Goal: Contribute content: Contribute content

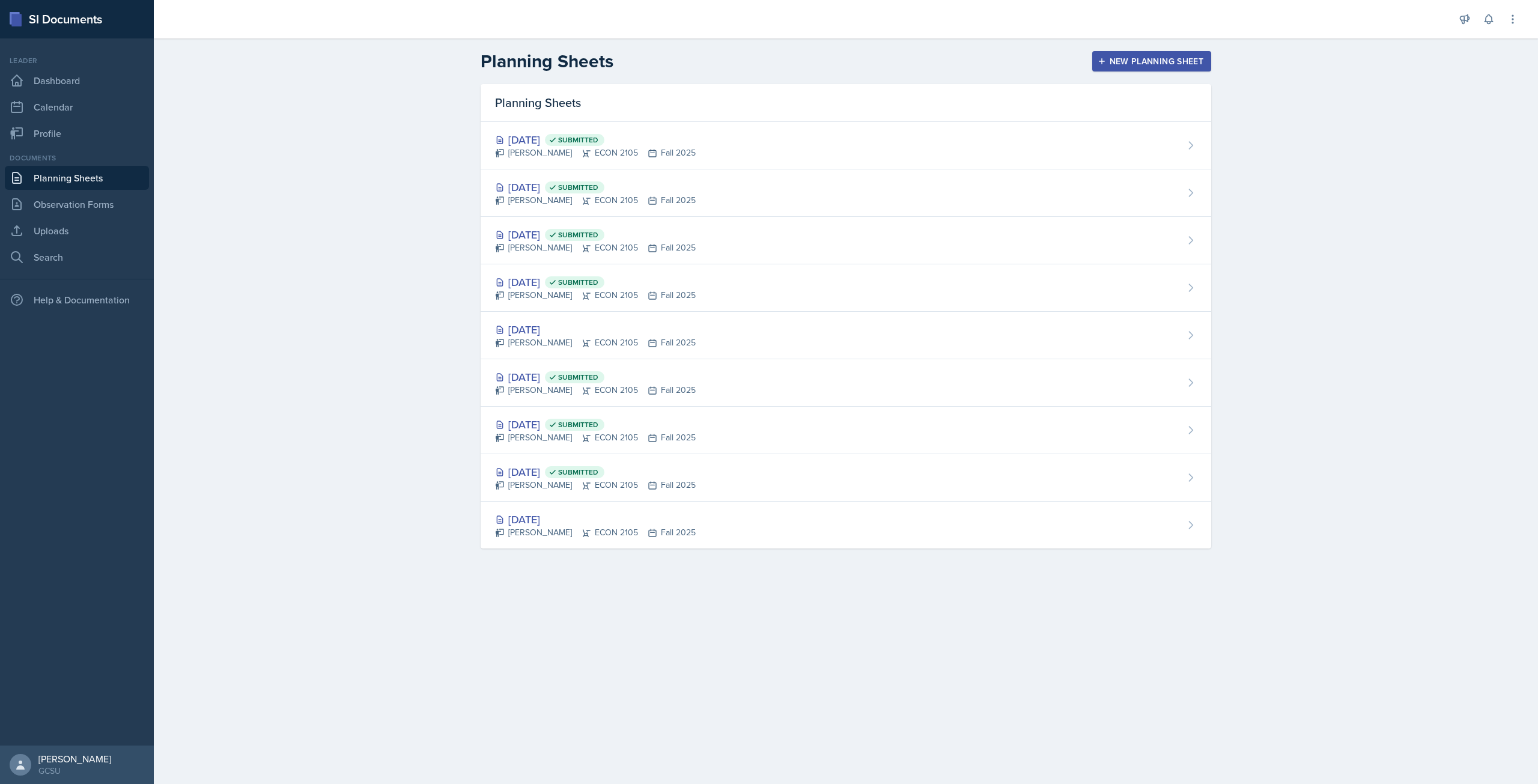
click at [1142, 63] on div "New Planning Sheet" at bounding box center [1151, 61] width 103 height 9
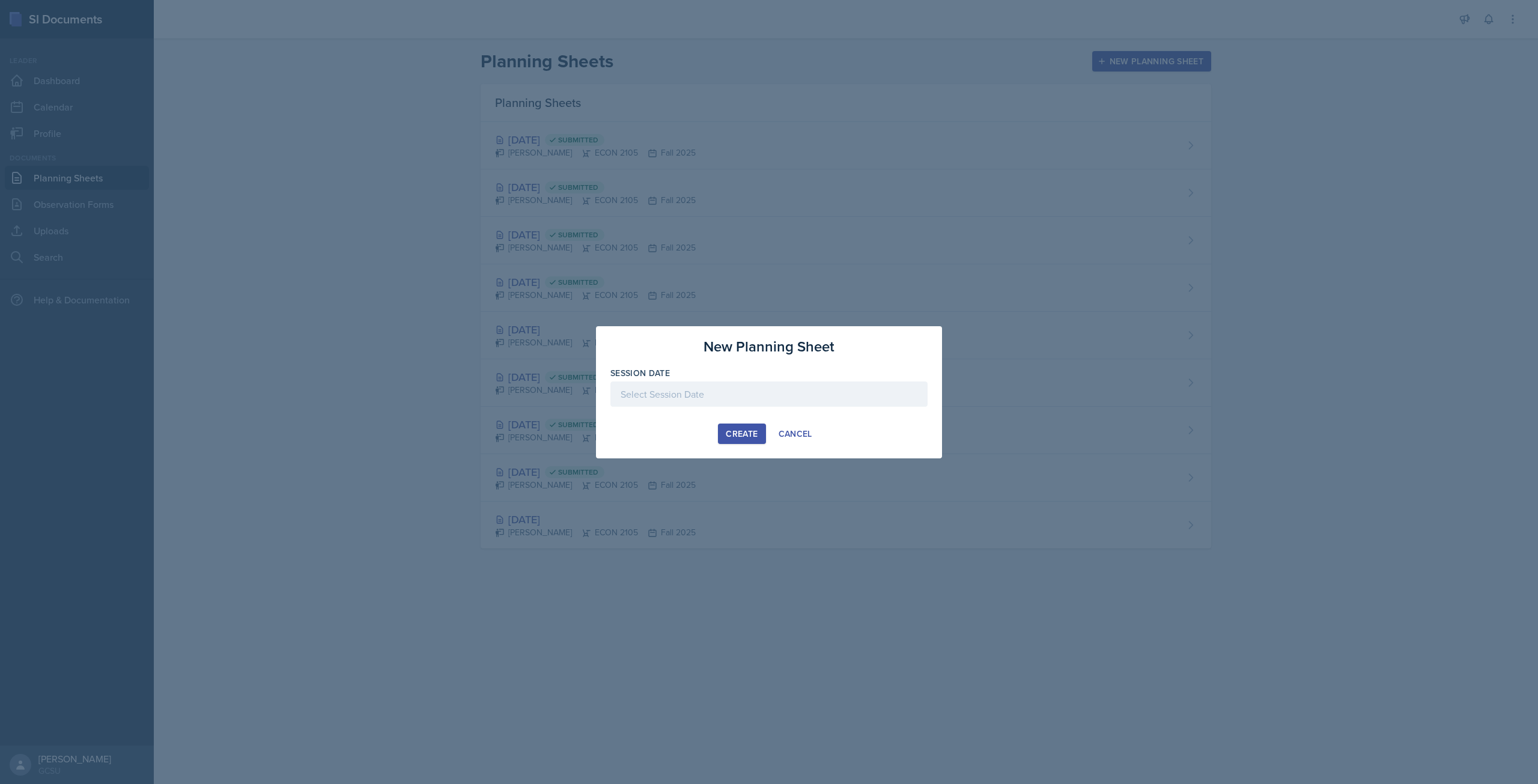
click at [746, 391] on div at bounding box center [769, 394] width 317 height 25
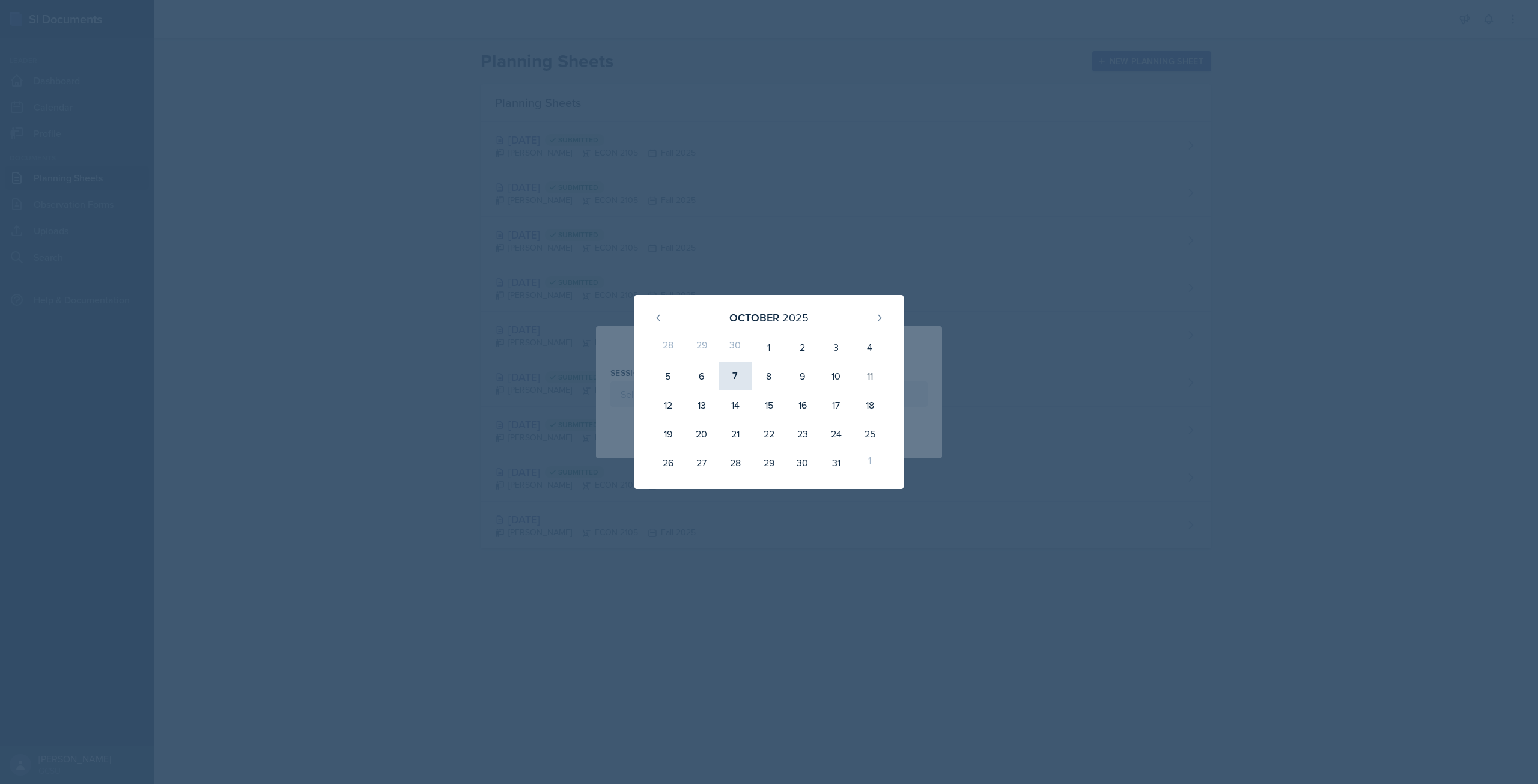
click at [732, 374] on div "7" at bounding box center [735, 375] width 34 height 29
type input "[DATE]"
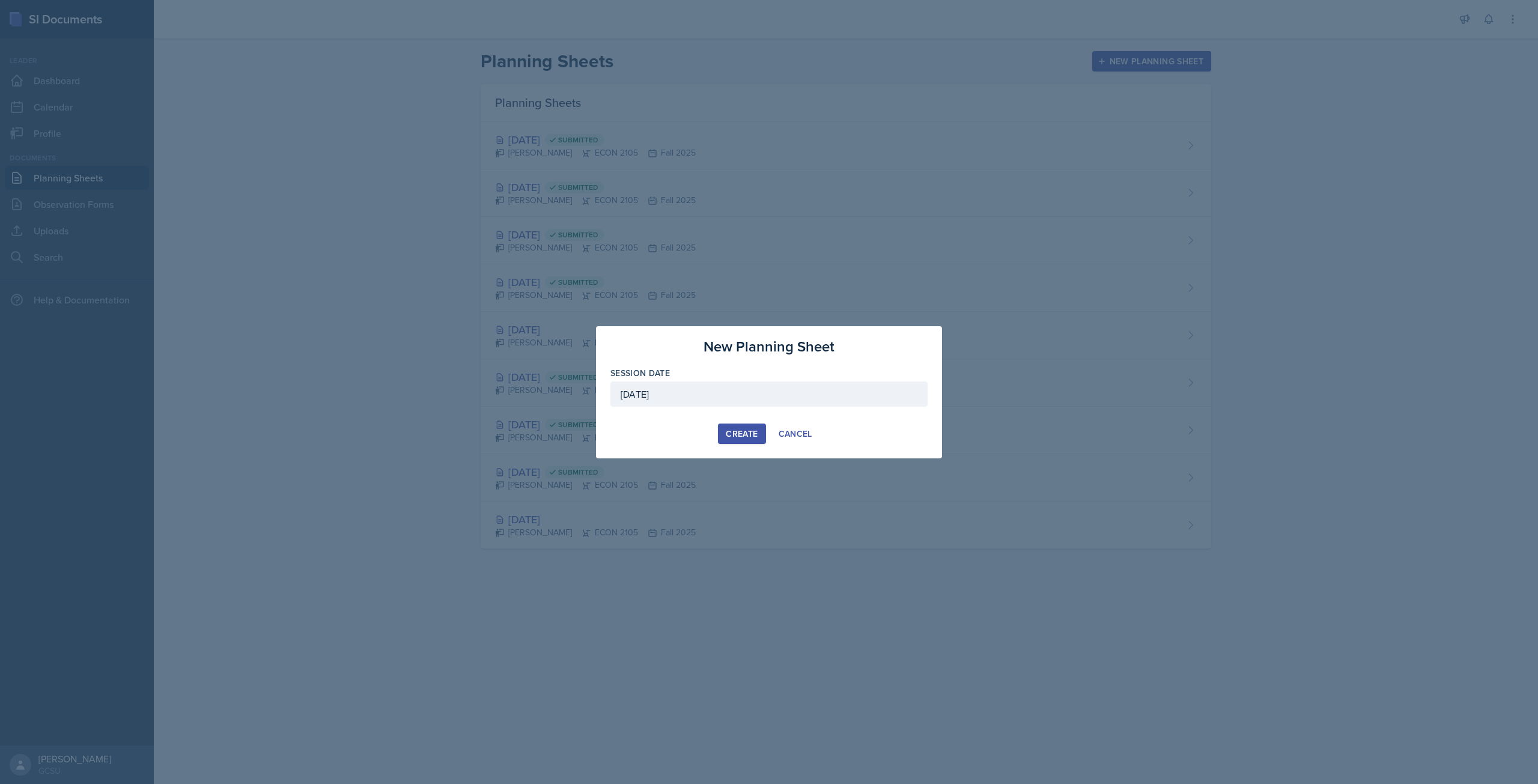
click at [736, 426] on button "Create" at bounding box center [741, 433] width 47 height 21
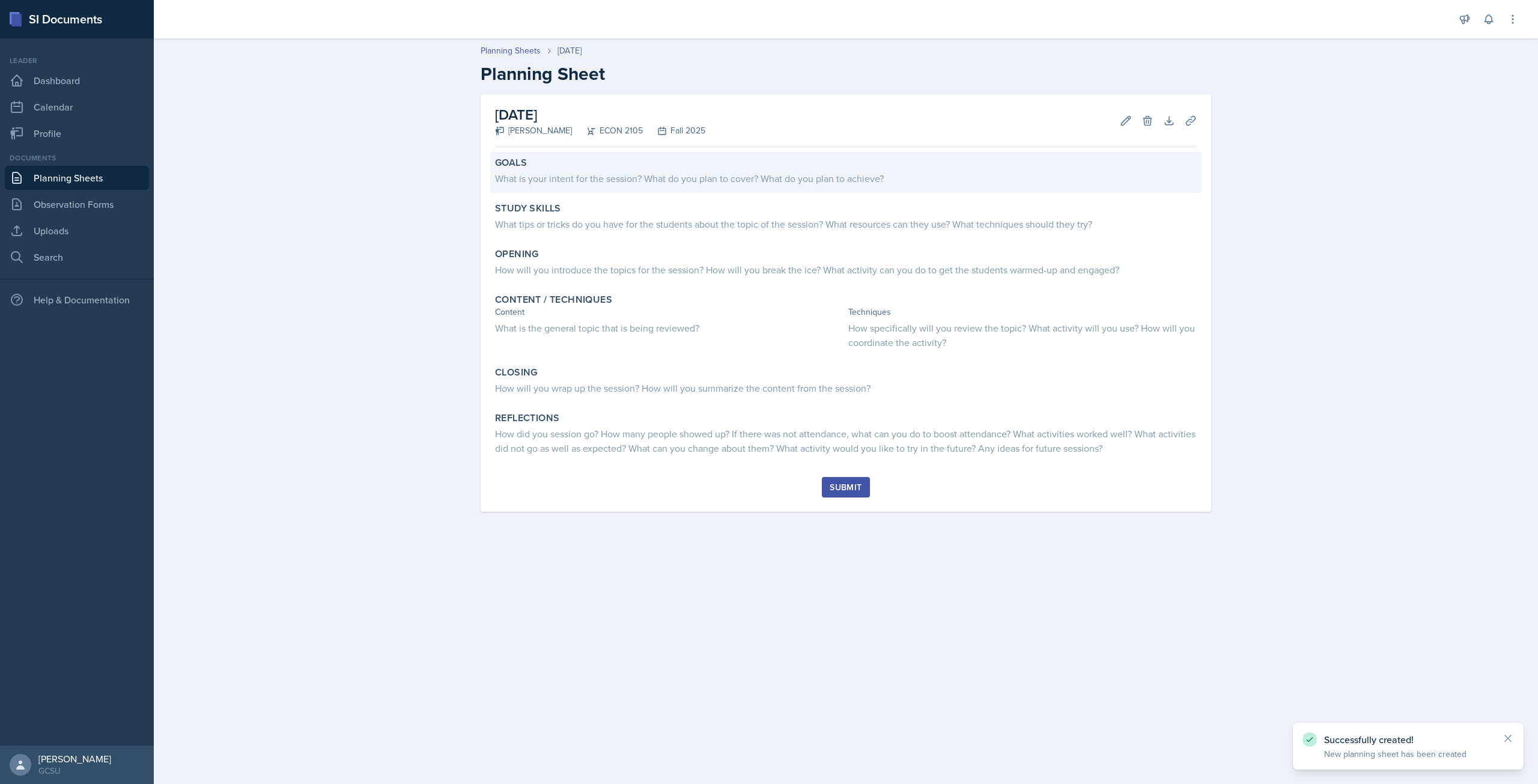
click at [633, 178] on div "What is your intent for the session? What do you plan to cover? What do you pla…" at bounding box center [846, 178] width 702 height 15
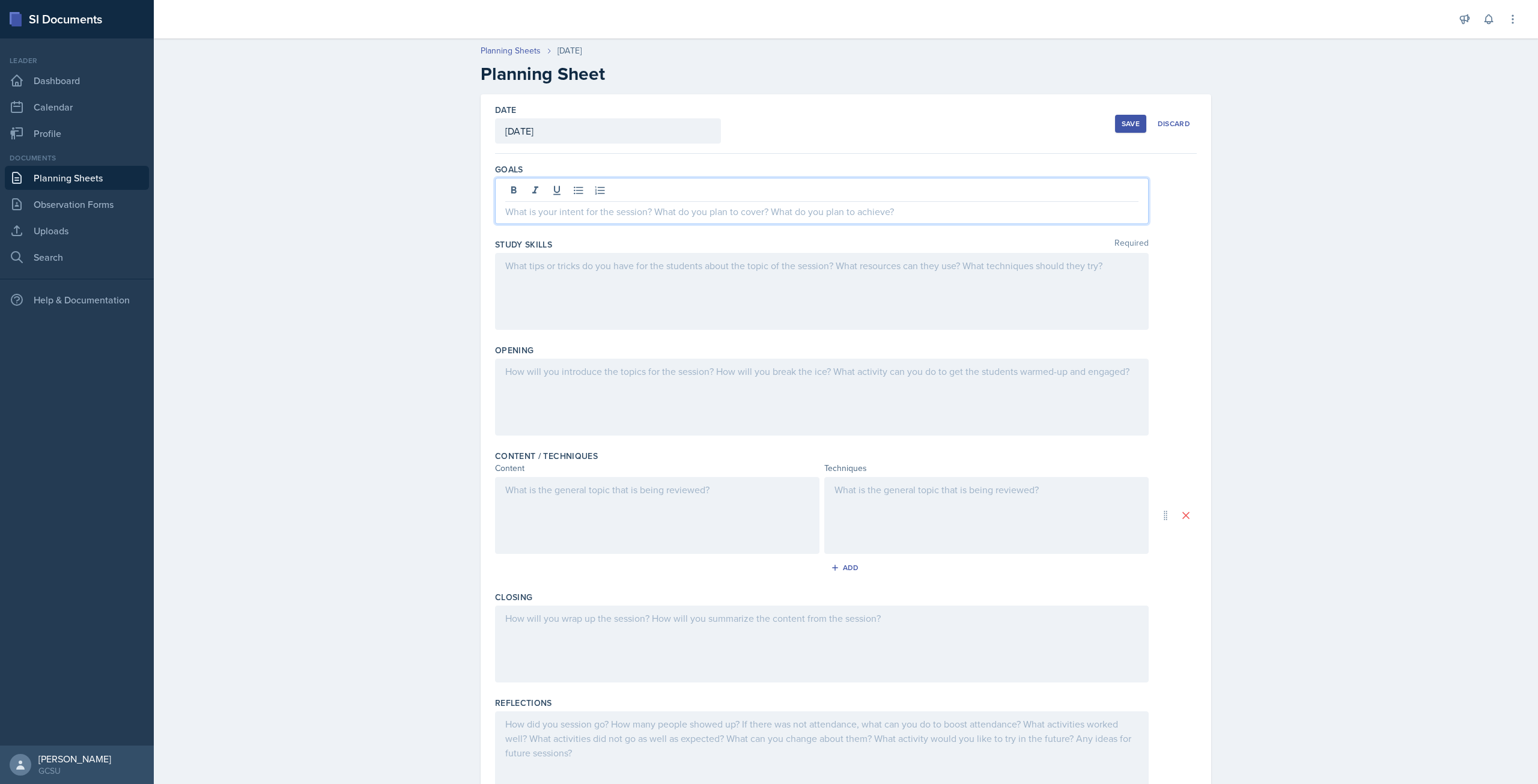
click at [575, 187] on div at bounding box center [822, 200] width 654 height 46
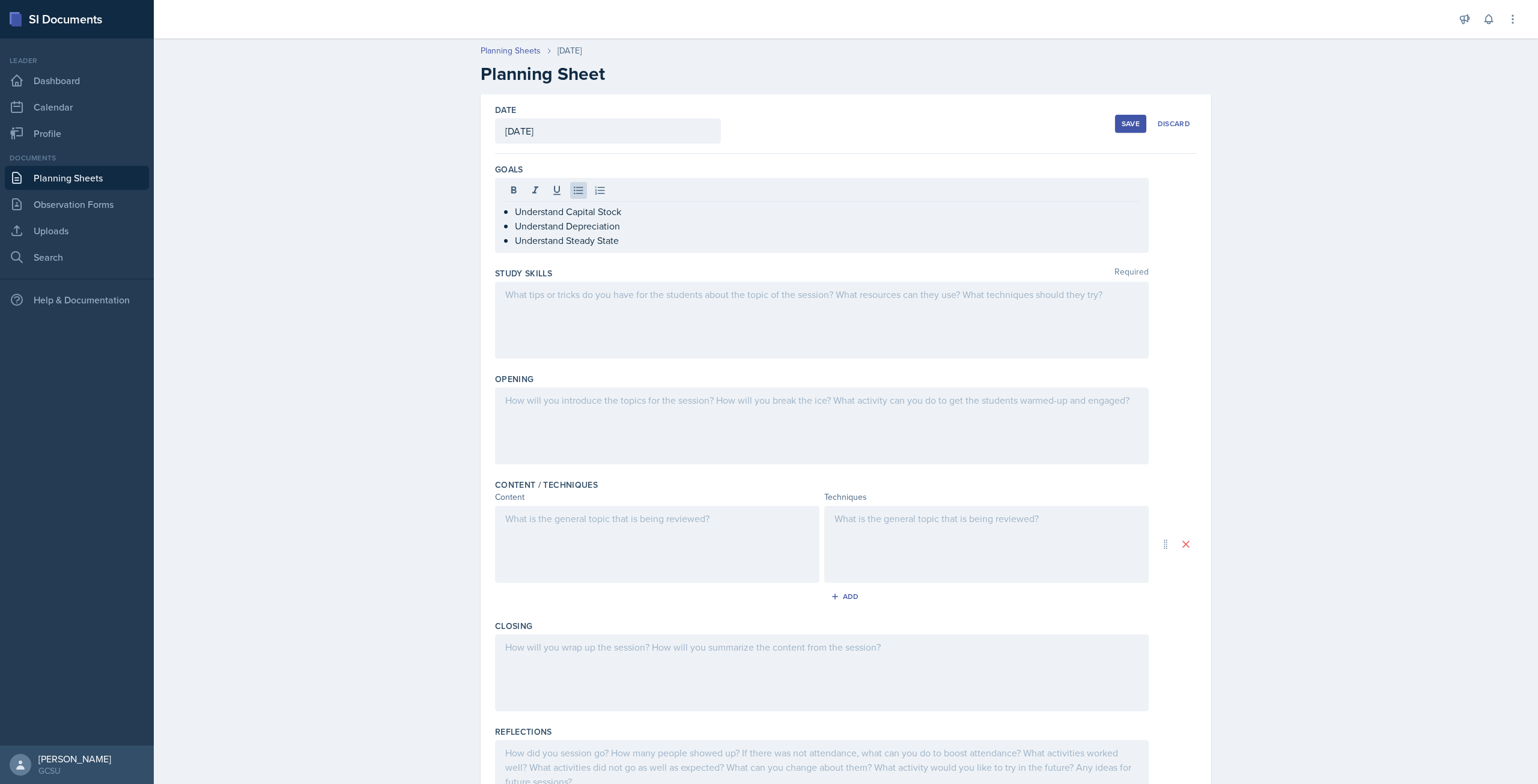
click at [664, 327] on div at bounding box center [822, 320] width 654 height 77
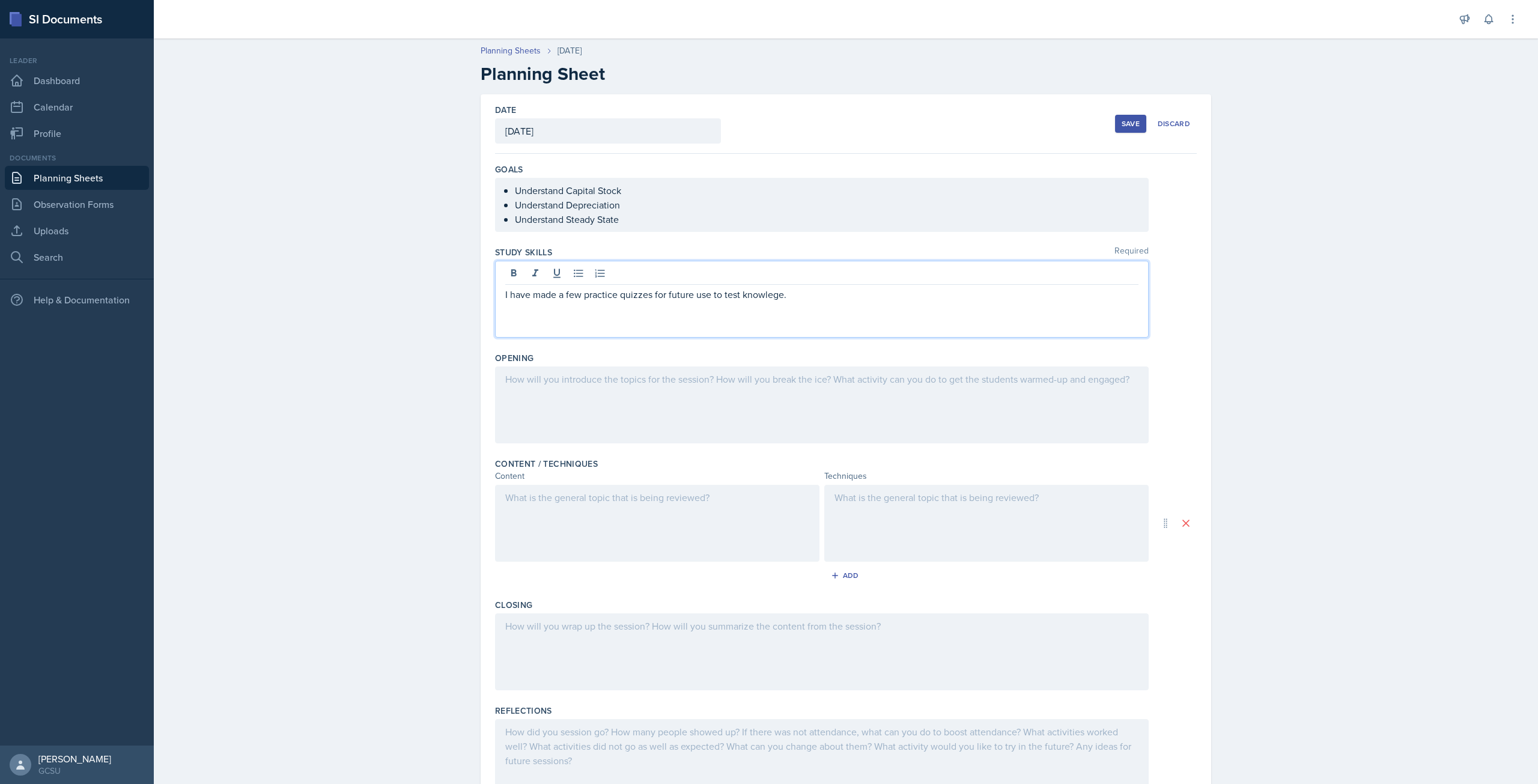
click at [597, 386] on div at bounding box center [822, 405] width 654 height 77
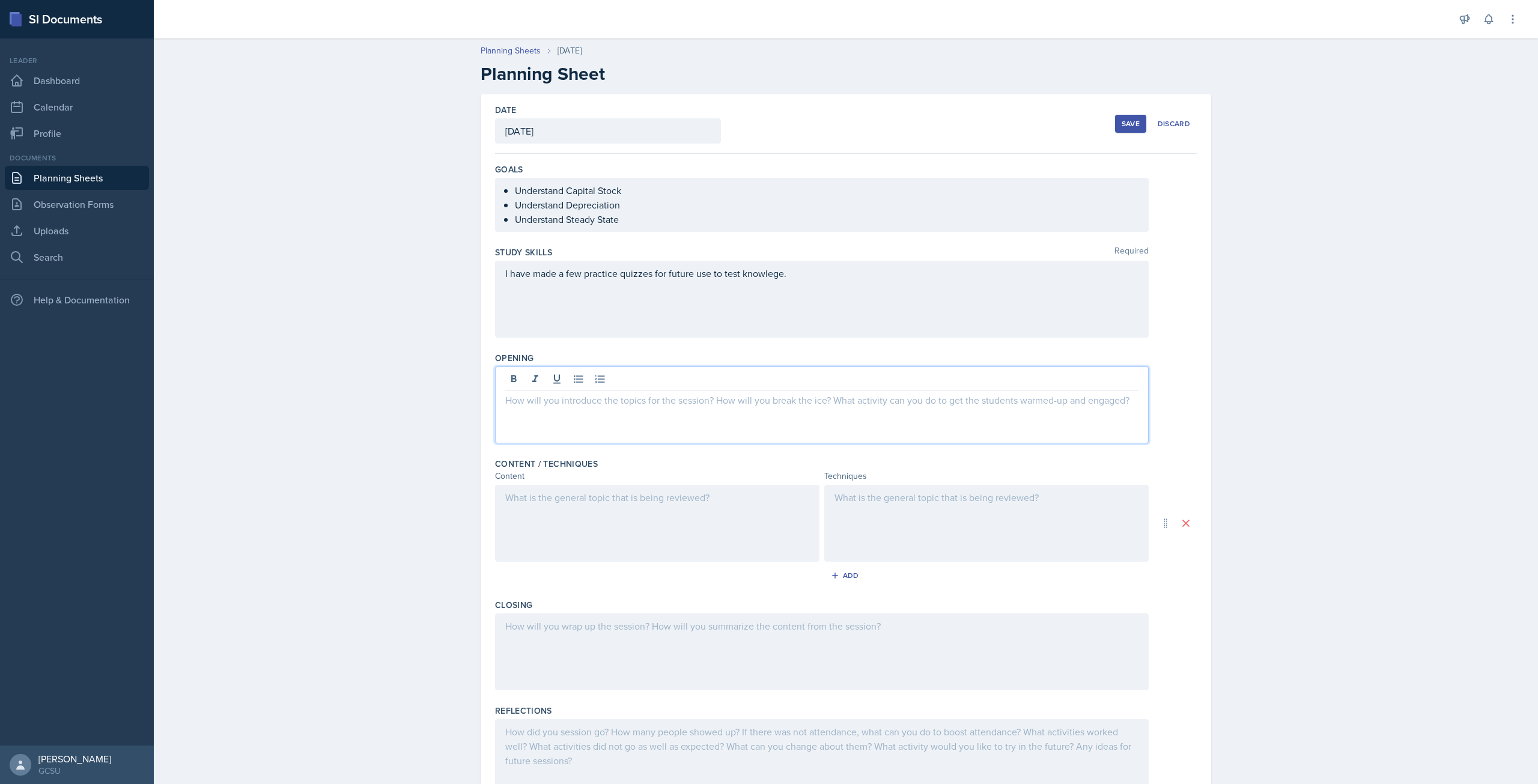
click at [542, 400] on p at bounding box center [822, 400] width 633 height 15
click at [539, 527] on div at bounding box center [657, 523] width 324 height 77
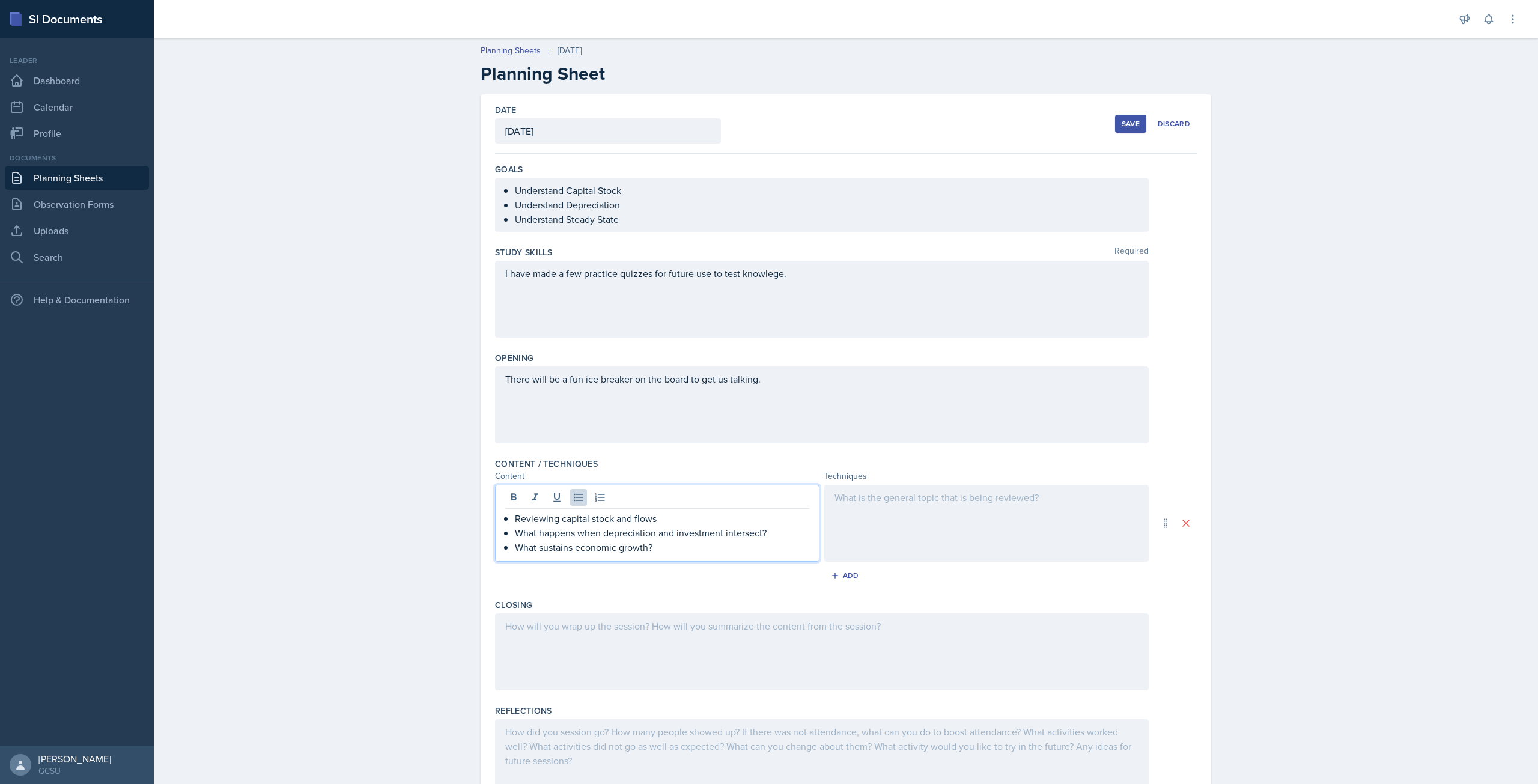
click at [890, 510] on div at bounding box center [986, 523] width 324 height 77
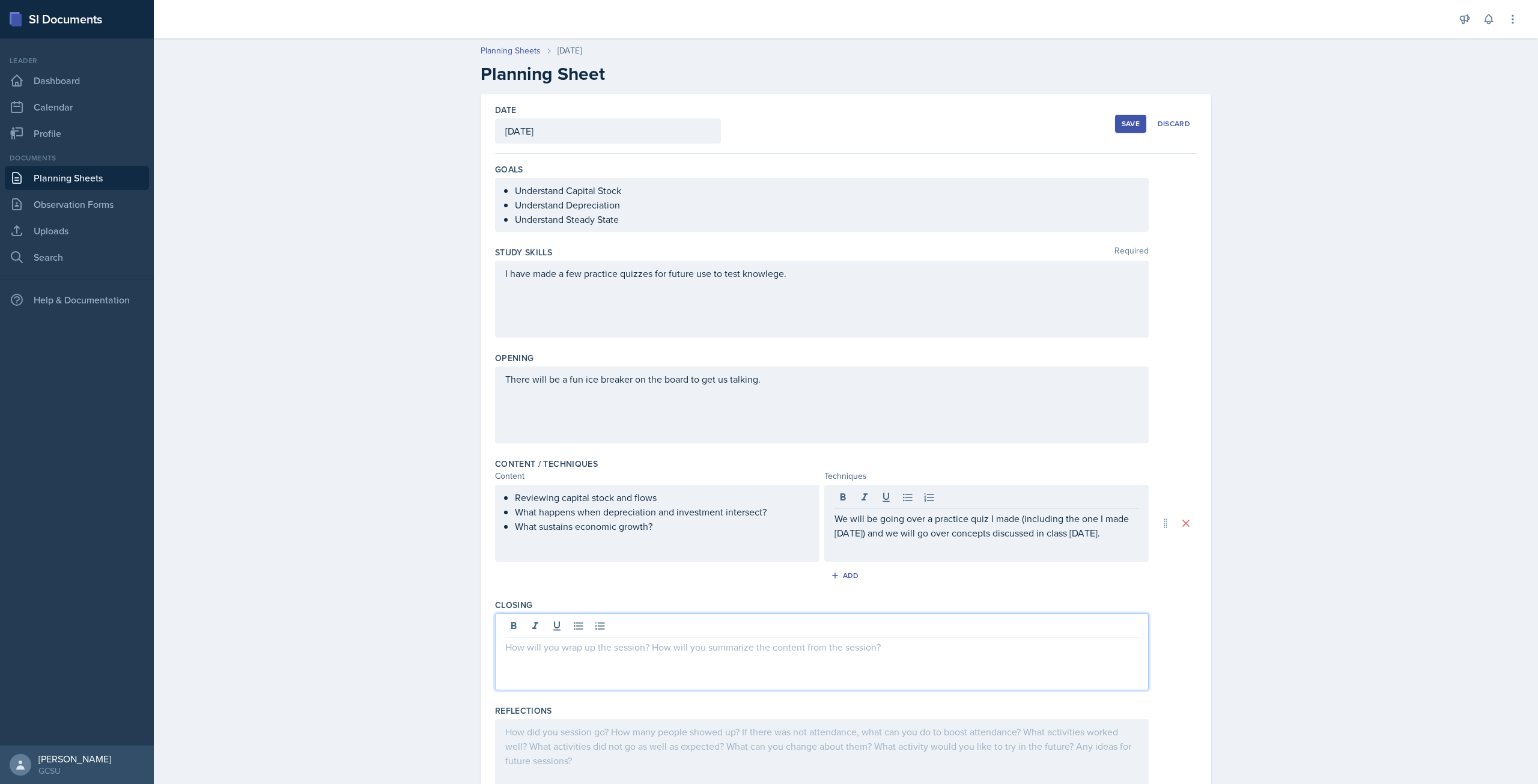
click at [672, 632] on div at bounding box center [822, 652] width 654 height 77
click at [645, 649] on p "I will open the floor for questions andf examples" at bounding box center [822, 647] width 633 height 15
click at [657, 650] on p "I will open the floor for questions andf examples" at bounding box center [822, 647] width 633 height 15
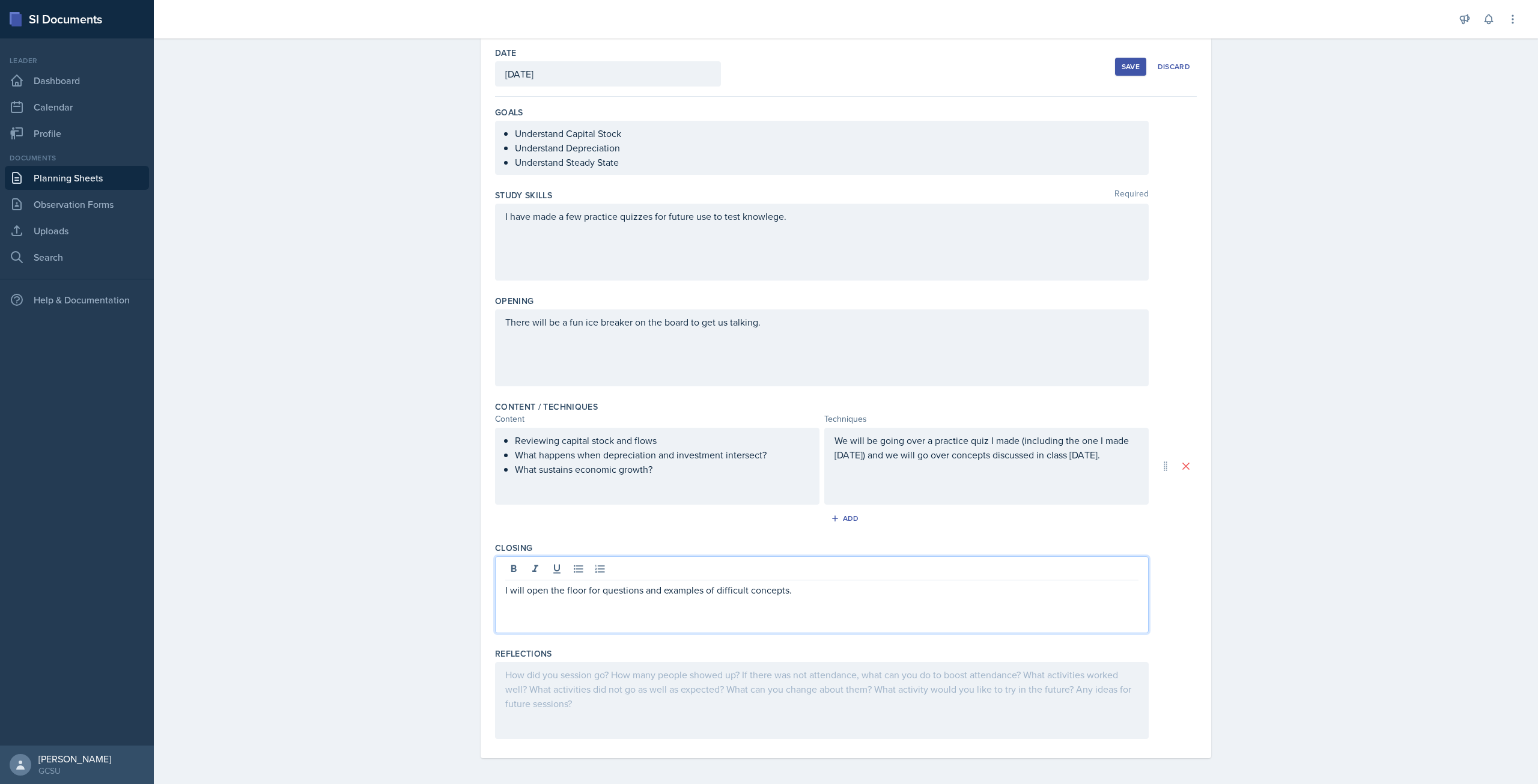
scroll to position [60, 0]
click at [652, 587] on p "I will open the floor for questions and examples of difficult concepts." at bounding box center [822, 587] width 633 height 15
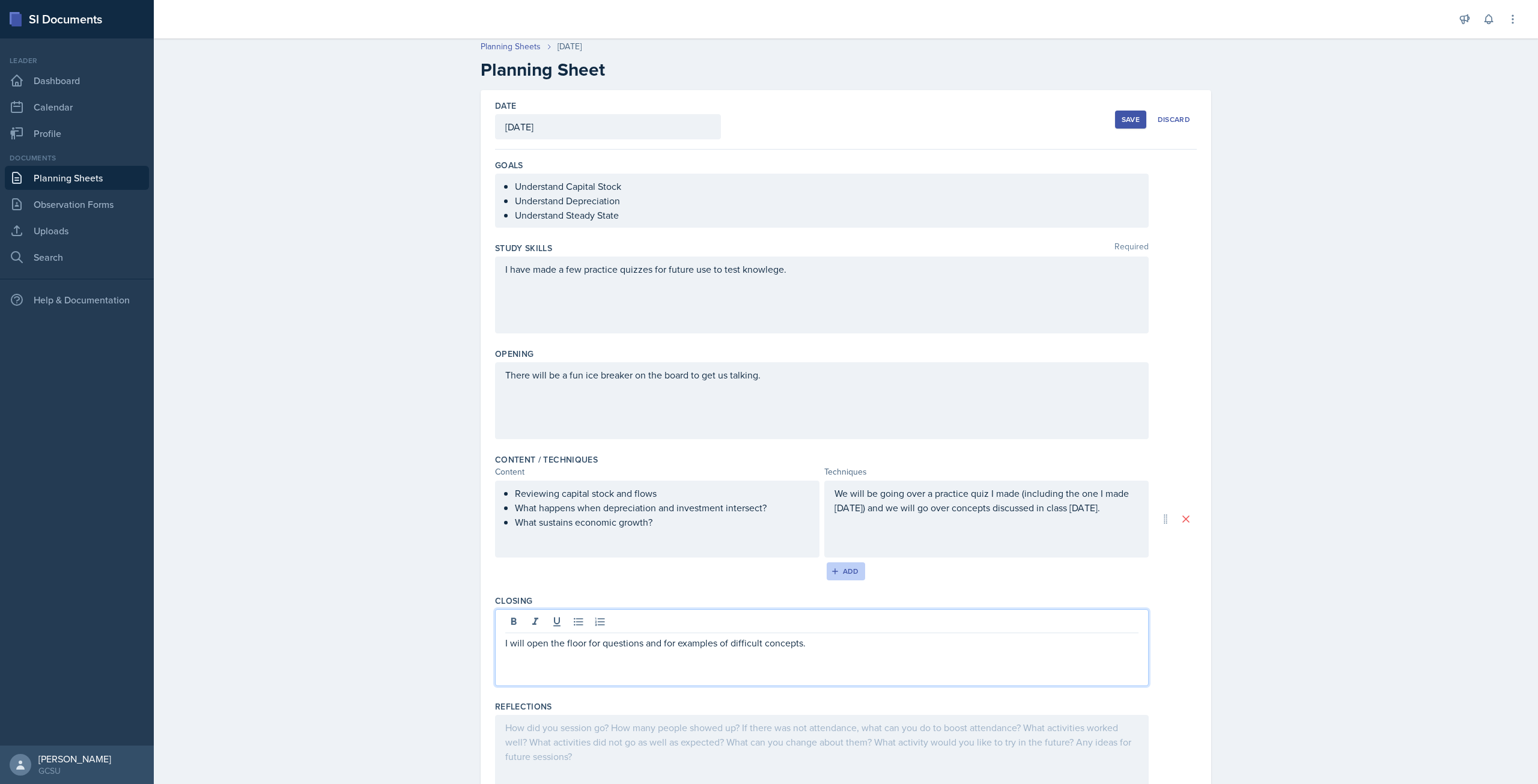
scroll to position [0, 0]
click at [1126, 120] on div "Save" at bounding box center [1131, 124] width 18 height 9
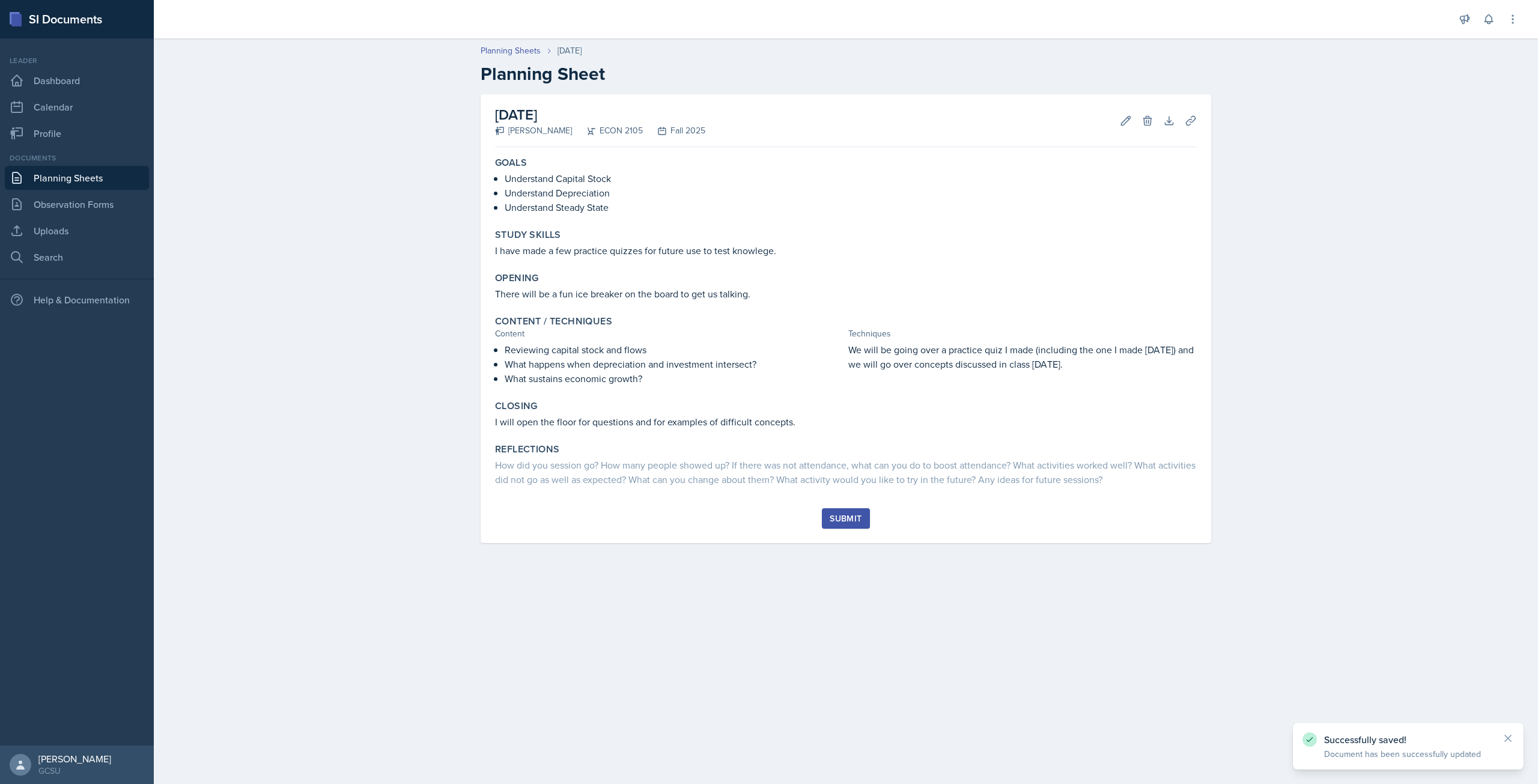
click at [834, 517] on div "Submit" at bounding box center [846, 518] width 32 height 9
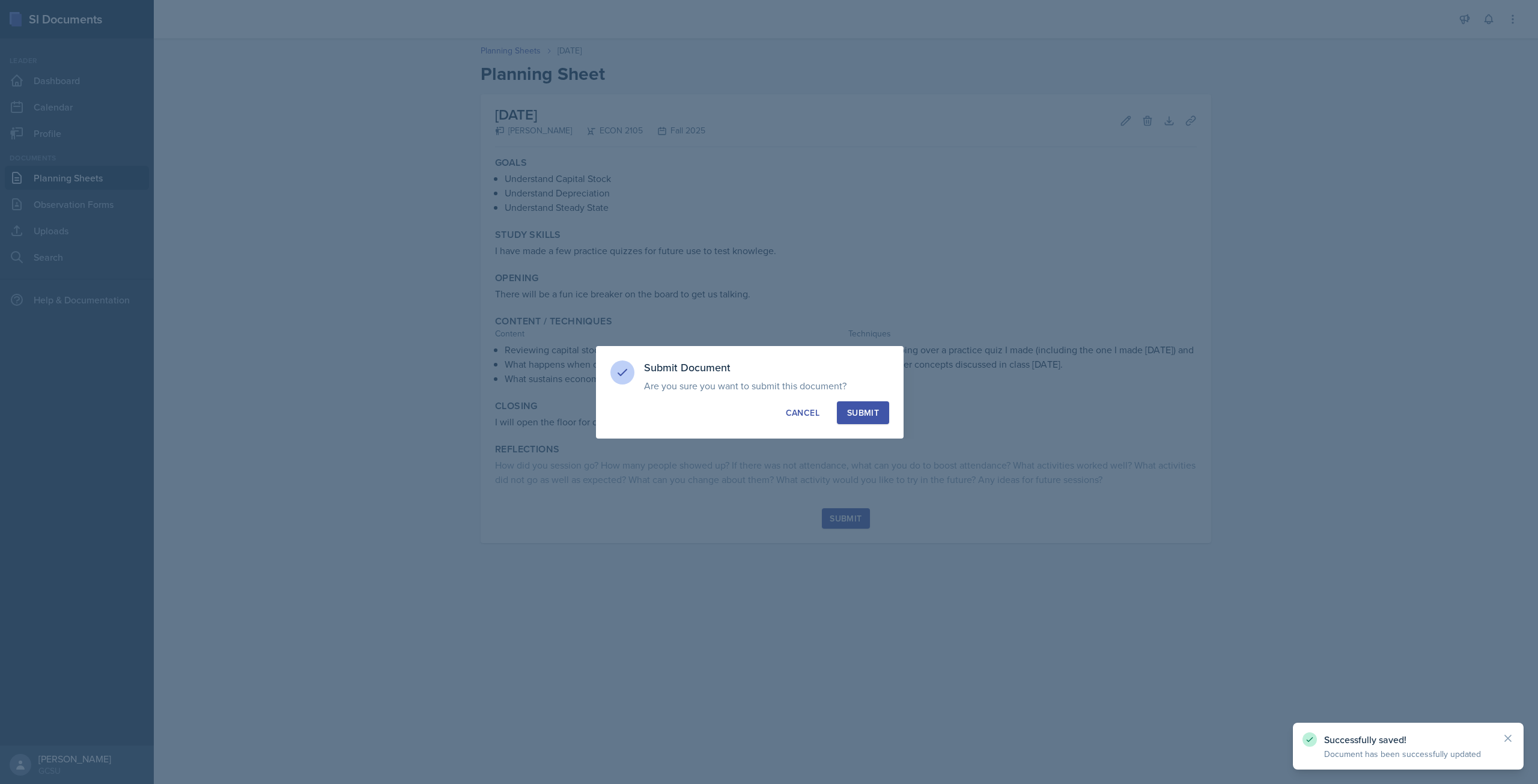
click at [865, 409] on div "Submit" at bounding box center [863, 413] width 32 height 12
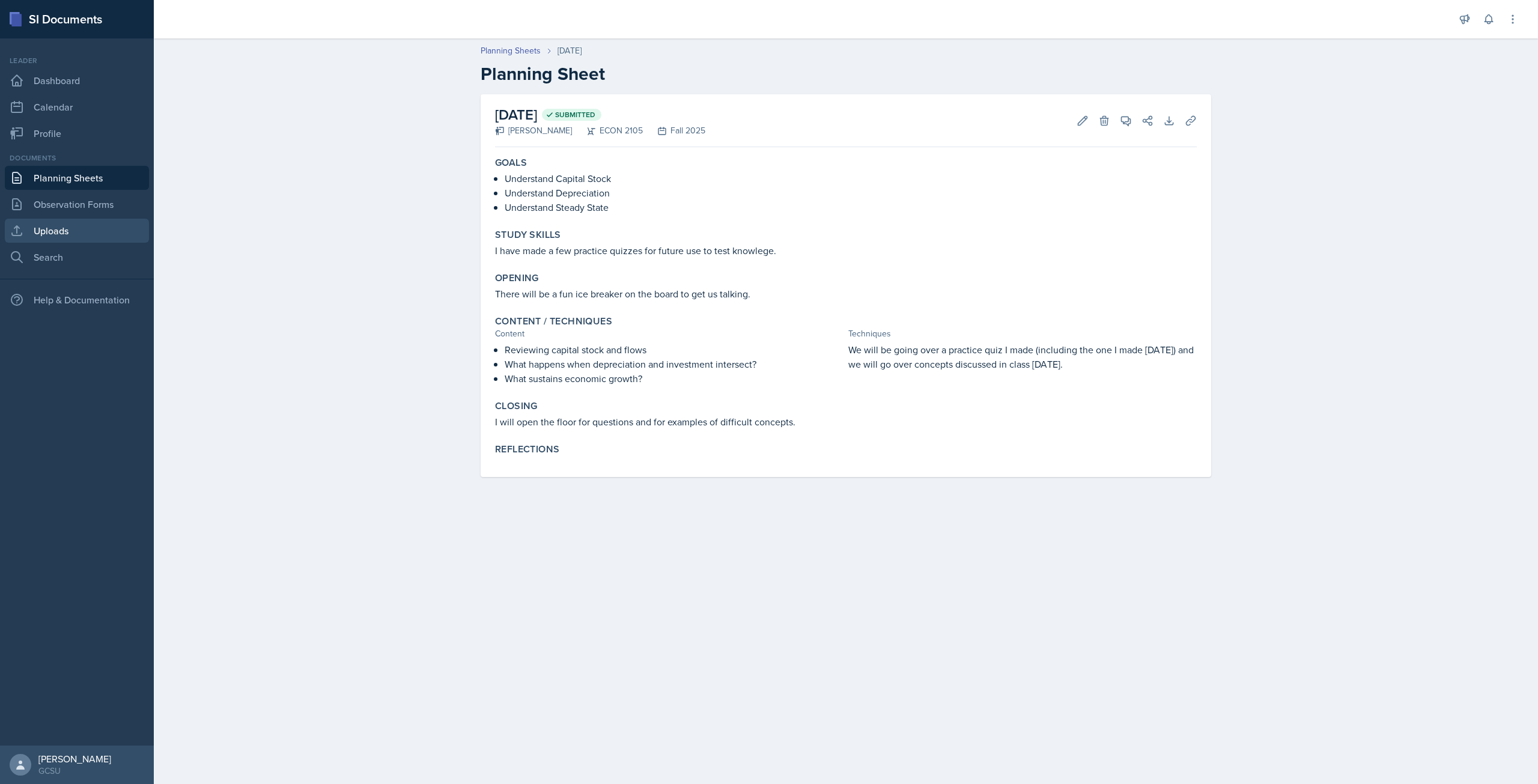
click at [63, 228] on link "Uploads" at bounding box center [77, 230] width 144 height 24
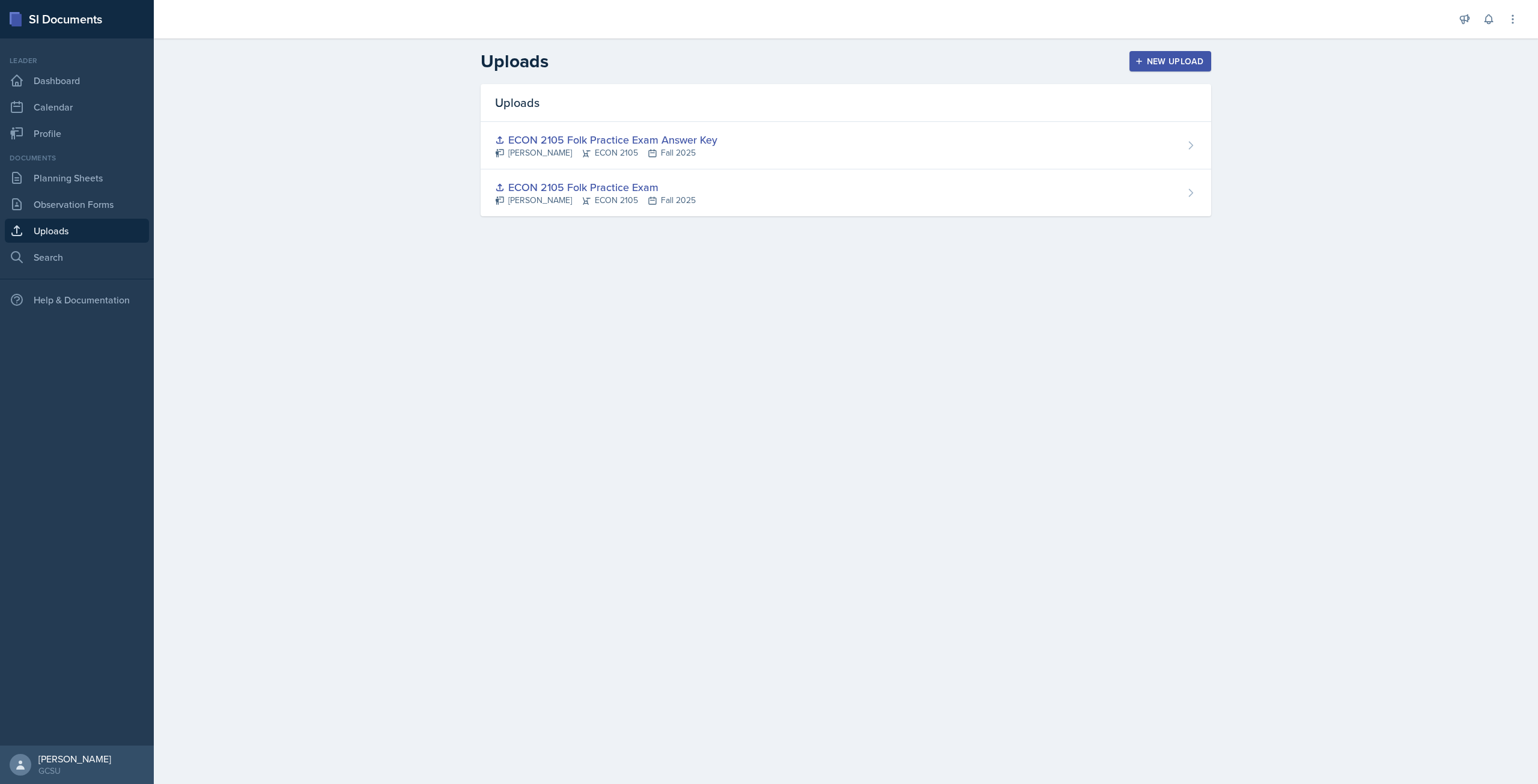
click at [1160, 62] on div "New Upload" at bounding box center [1170, 61] width 67 height 9
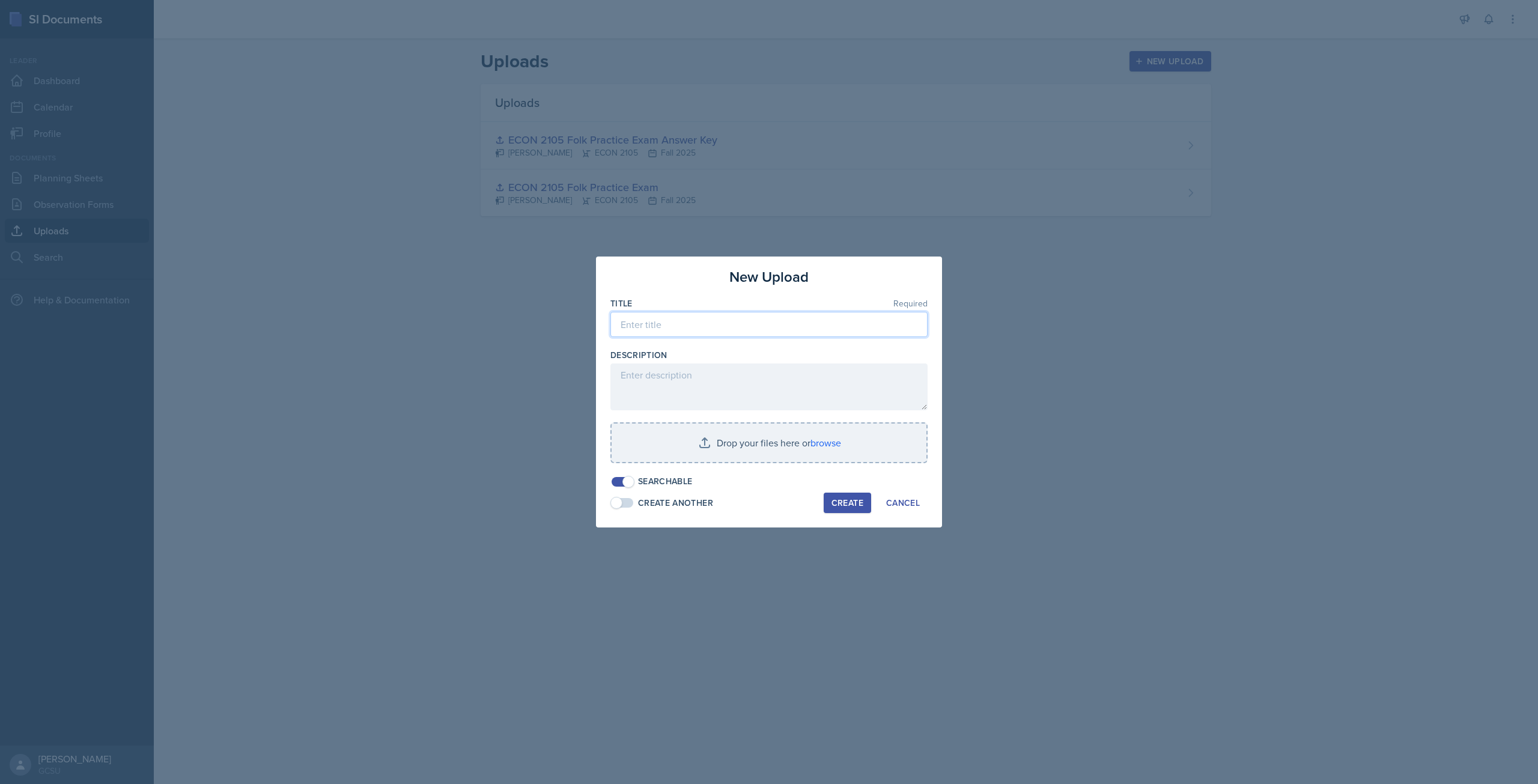
click at [684, 329] on input at bounding box center [769, 324] width 317 height 25
type input "E"
type input "ECON 2105 Folk Practice Quiz over Steady State, Capital Stock, RGDP and NGDP"
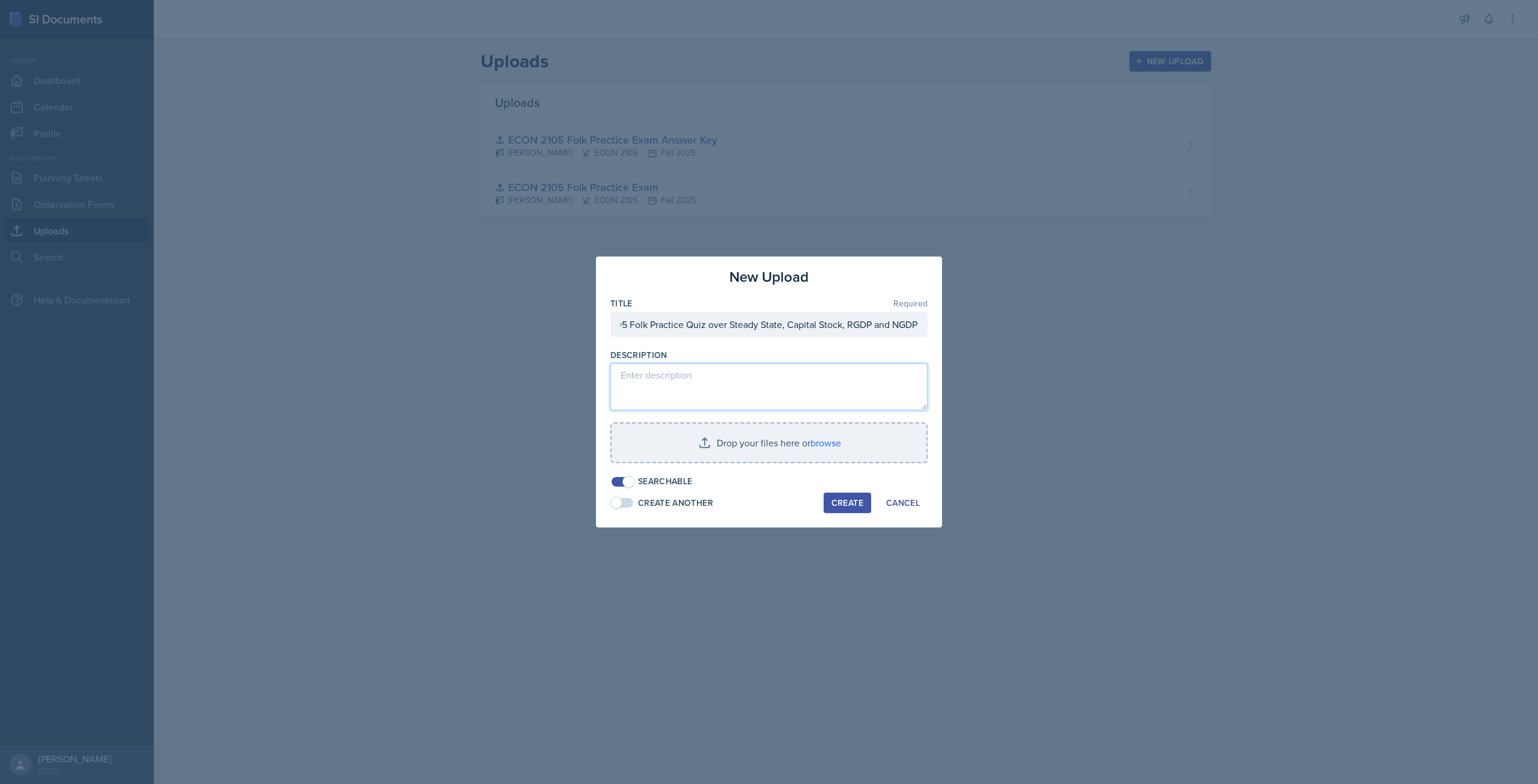
scroll to position [0, 0]
click at [715, 385] on textarea at bounding box center [769, 387] width 317 height 47
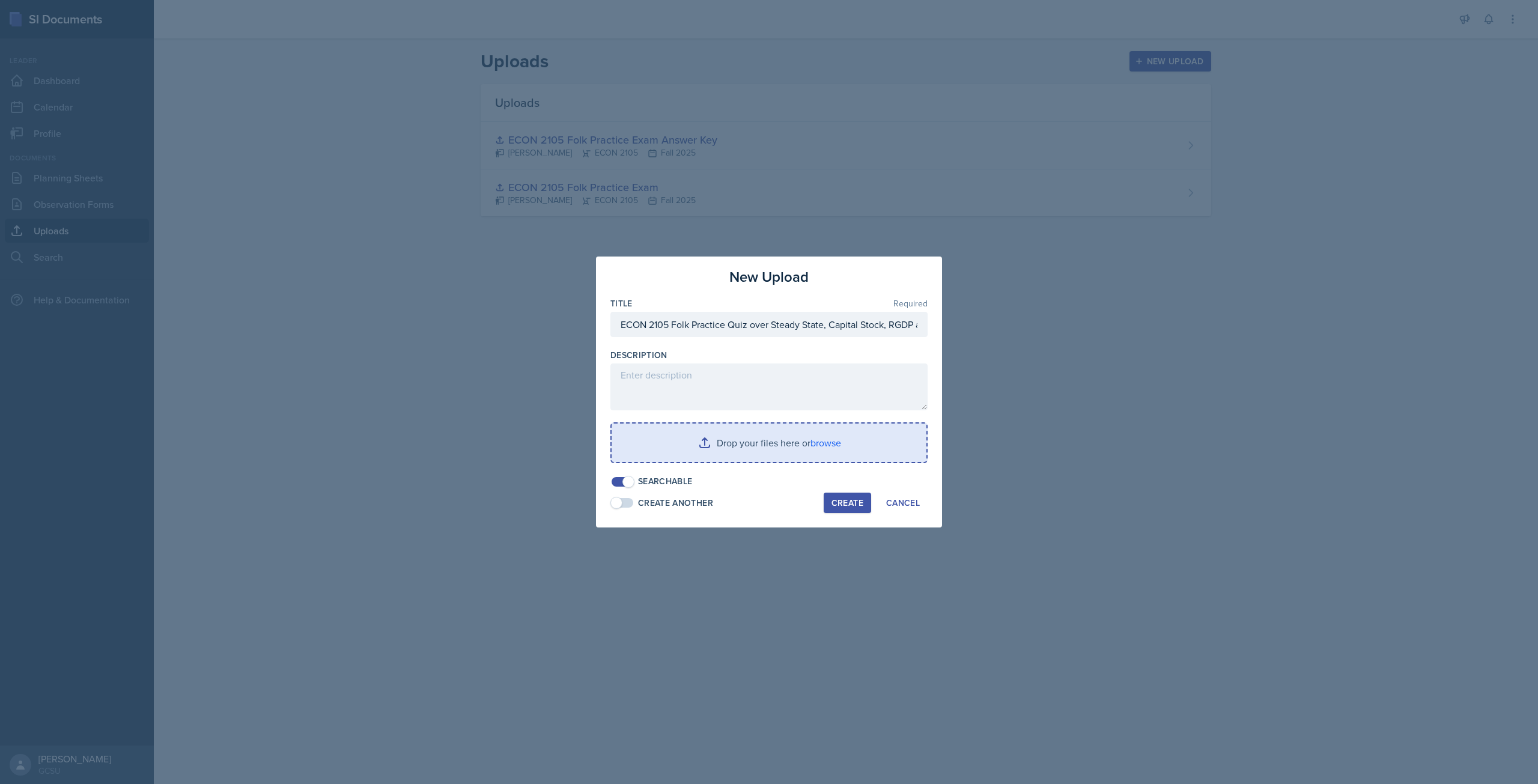
click at [834, 445] on input "file" at bounding box center [769, 443] width 315 height 39
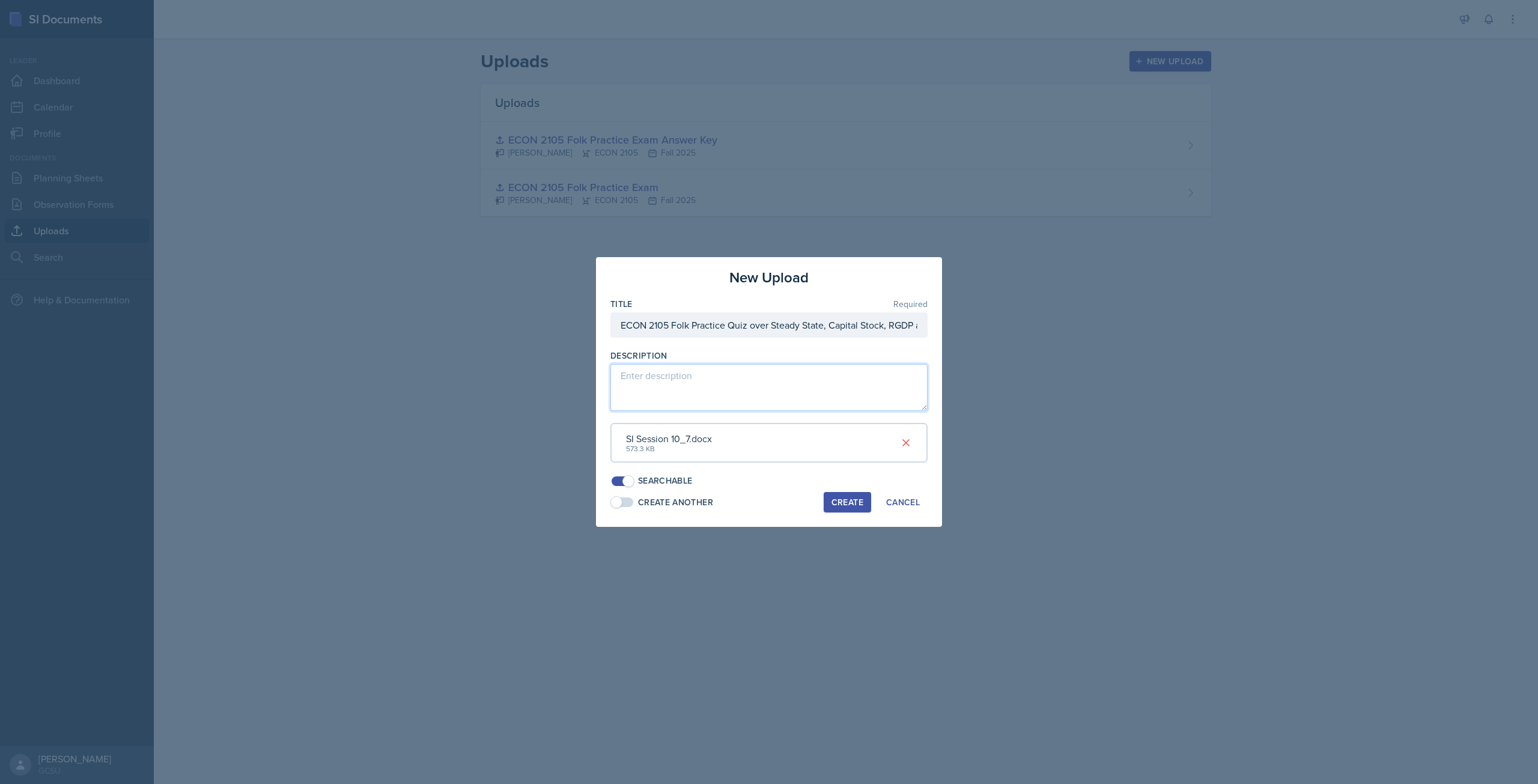
click at [748, 380] on textarea at bounding box center [769, 387] width 317 height 47
type textarea "Includes Answer Key at the bottom."
click at [843, 514] on div "New Upload Title Required ECON 2105 Folk Practice Quiz over Steady State, Capit…" at bounding box center [769, 391] width 346 height 270
click at [846, 504] on div "Create" at bounding box center [848, 502] width 32 height 9
